Goal: Information Seeking & Learning: Learn about a topic

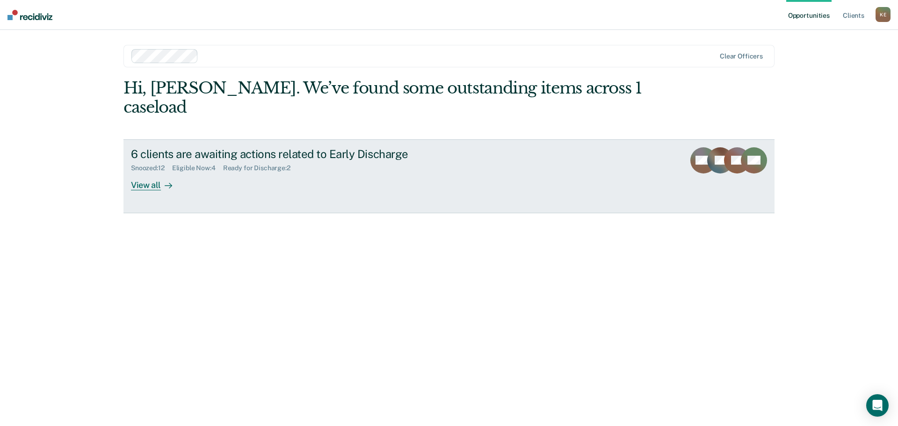
click at [147, 172] on div "View all" at bounding box center [157, 181] width 52 height 18
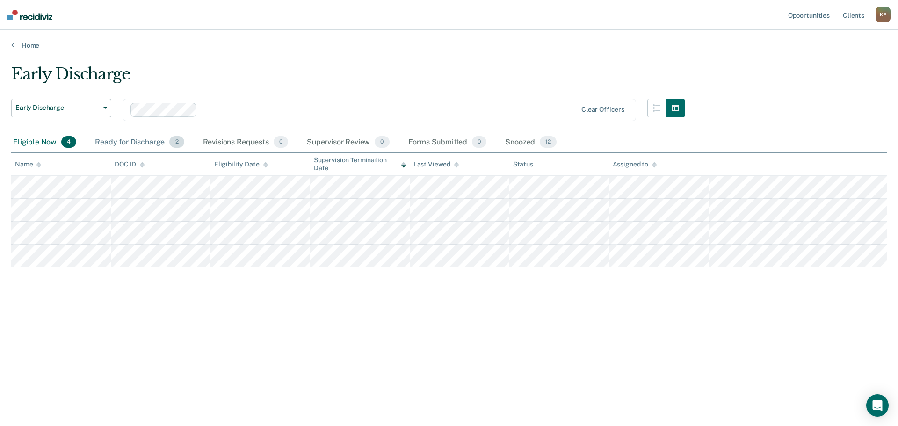
click at [176, 139] on span "2" at bounding box center [176, 142] width 14 height 12
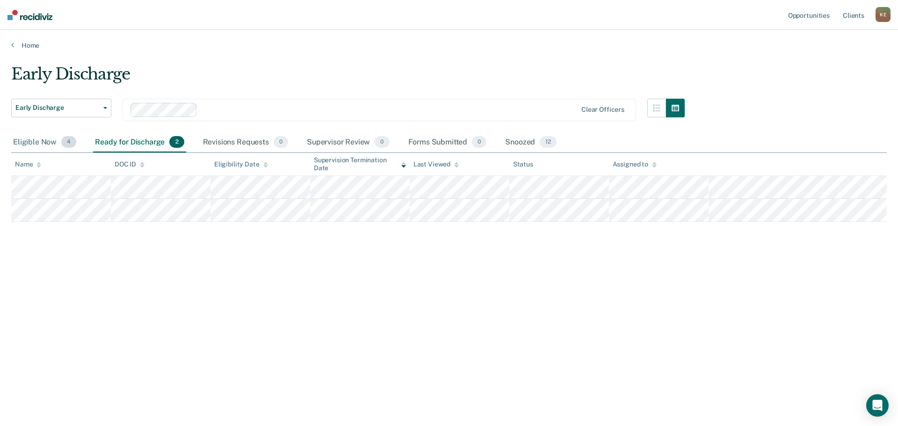
click at [70, 145] on span "4" at bounding box center [68, 142] width 15 height 12
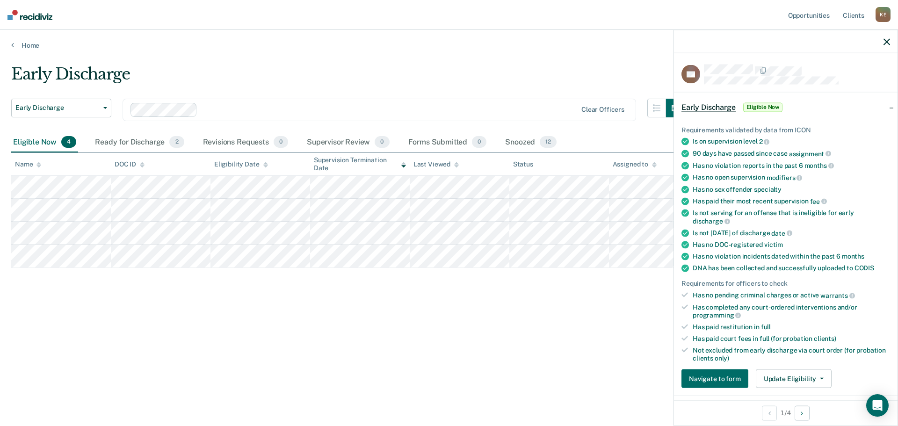
click at [887, 42] on icon "button" at bounding box center [886, 41] width 7 height 7
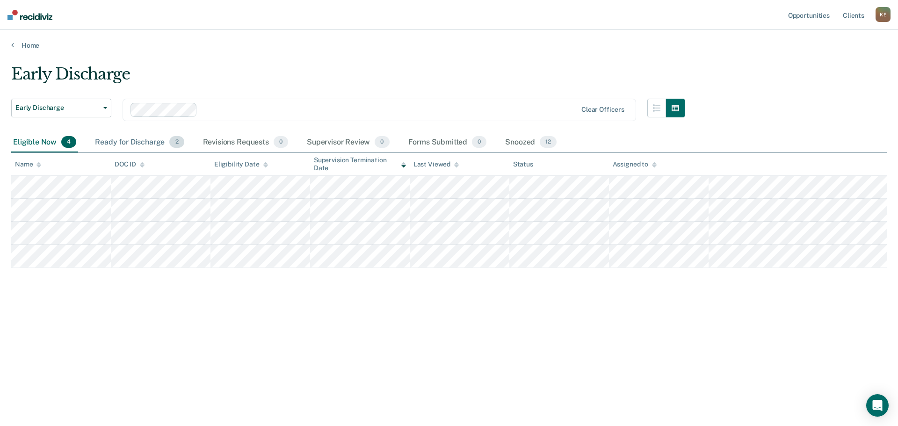
click at [175, 145] on span "2" at bounding box center [176, 142] width 14 height 12
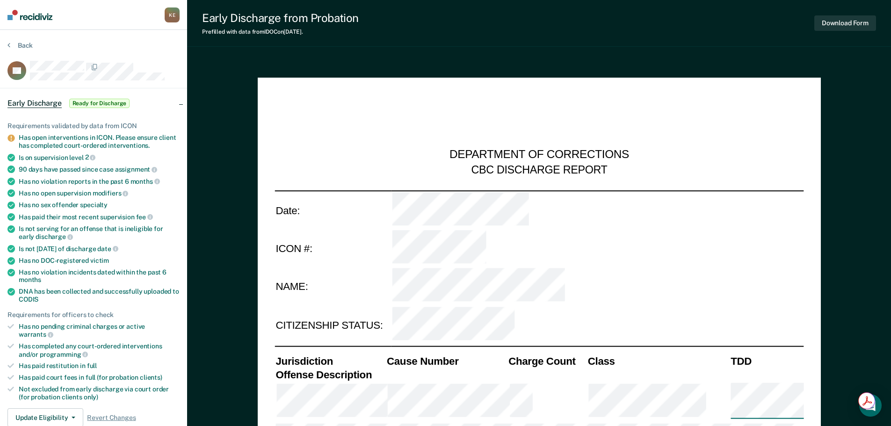
type textarea "x"
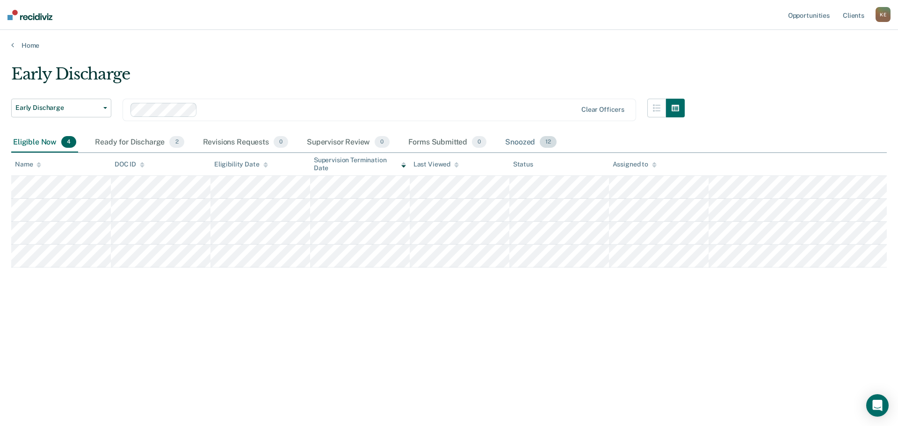
click at [551, 144] on span "12" at bounding box center [548, 142] width 17 height 12
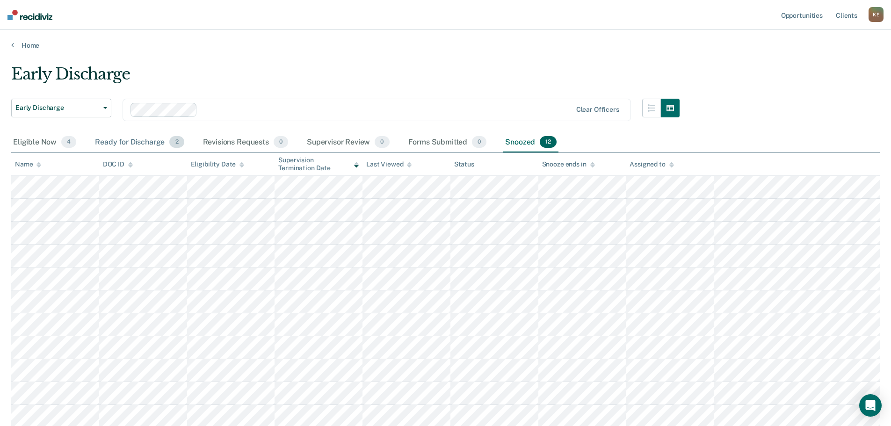
click at [175, 145] on span "2" at bounding box center [176, 142] width 14 height 12
